Goal: Information Seeking & Learning: Find specific fact

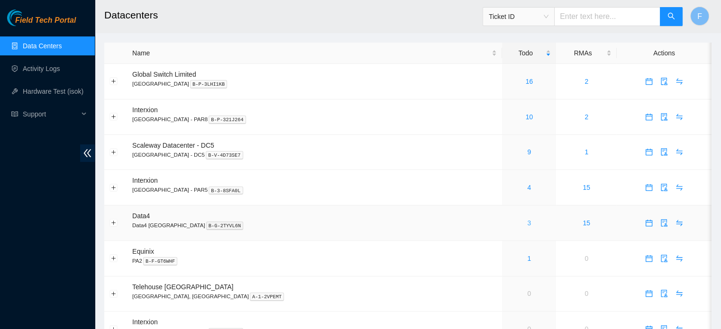
click at [527, 224] on link "3" at bounding box center [529, 223] width 4 height 8
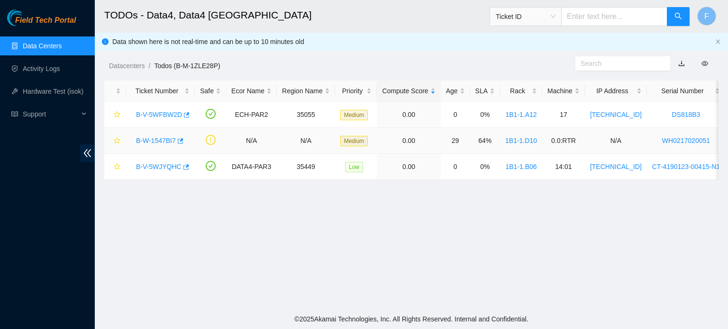
click at [165, 139] on link "B-W-1547BI7" at bounding box center [156, 141] width 40 height 8
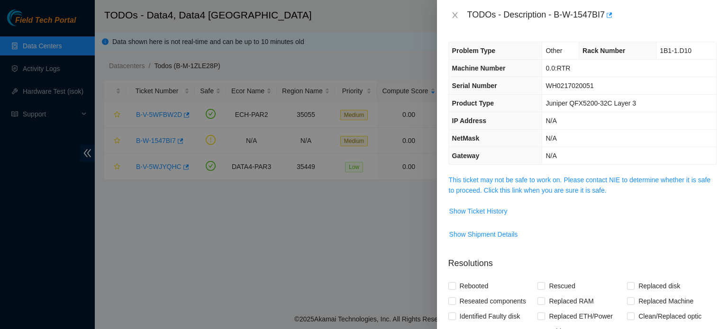
click at [569, 173] on div "Problem Type Other Rack Number 1B1-1.D10 Machine Number 0.0:RTR Serial Number W…" at bounding box center [582, 179] width 291 height 299
click at [570, 179] on link "This ticket may not be safe to work on. Please contact NIE to determine whether…" at bounding box center [580, 185] width 262 height 18
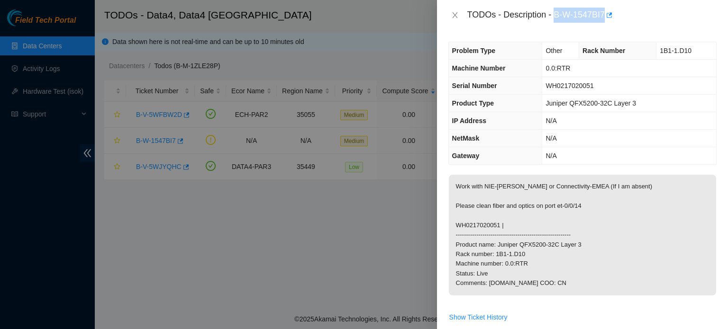
drag, startPoint x: 555, startPoint y: 12, endPoint x: 604, endPoint y: 17, distance: 49.5
click at [604, 17] on div "TODOs - Description - B-W-1547BI7" at bounding box center [591, 15] width 249 height 15
copy div "B-W-1547BI7"
